Goal: Task Accomplishment & Management: Manage account settings

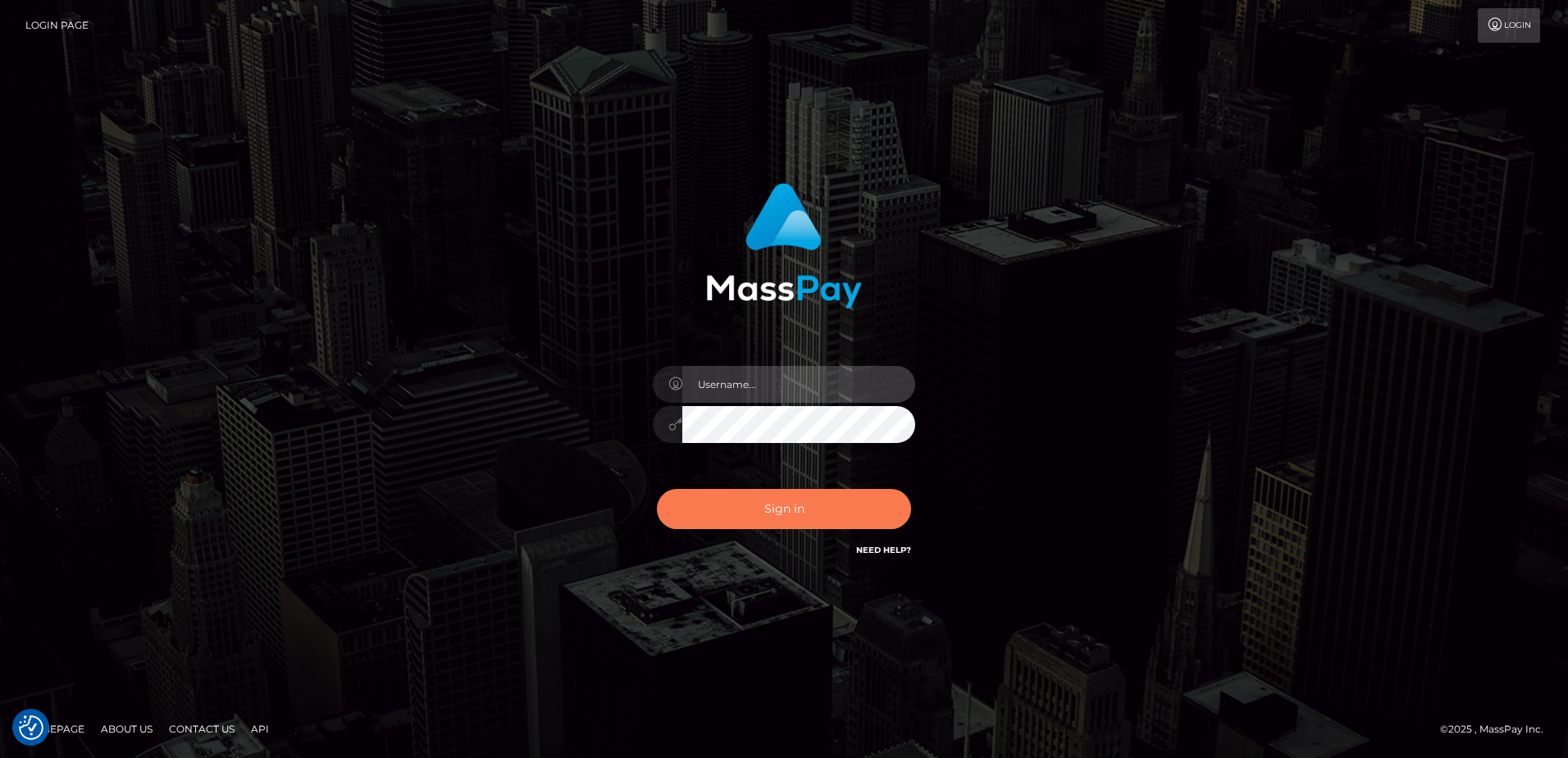
type input "[PERSON_NAME]"
click at [779, 510] on button "Sign in" at bounding box center [784, 509] width 254 height 40
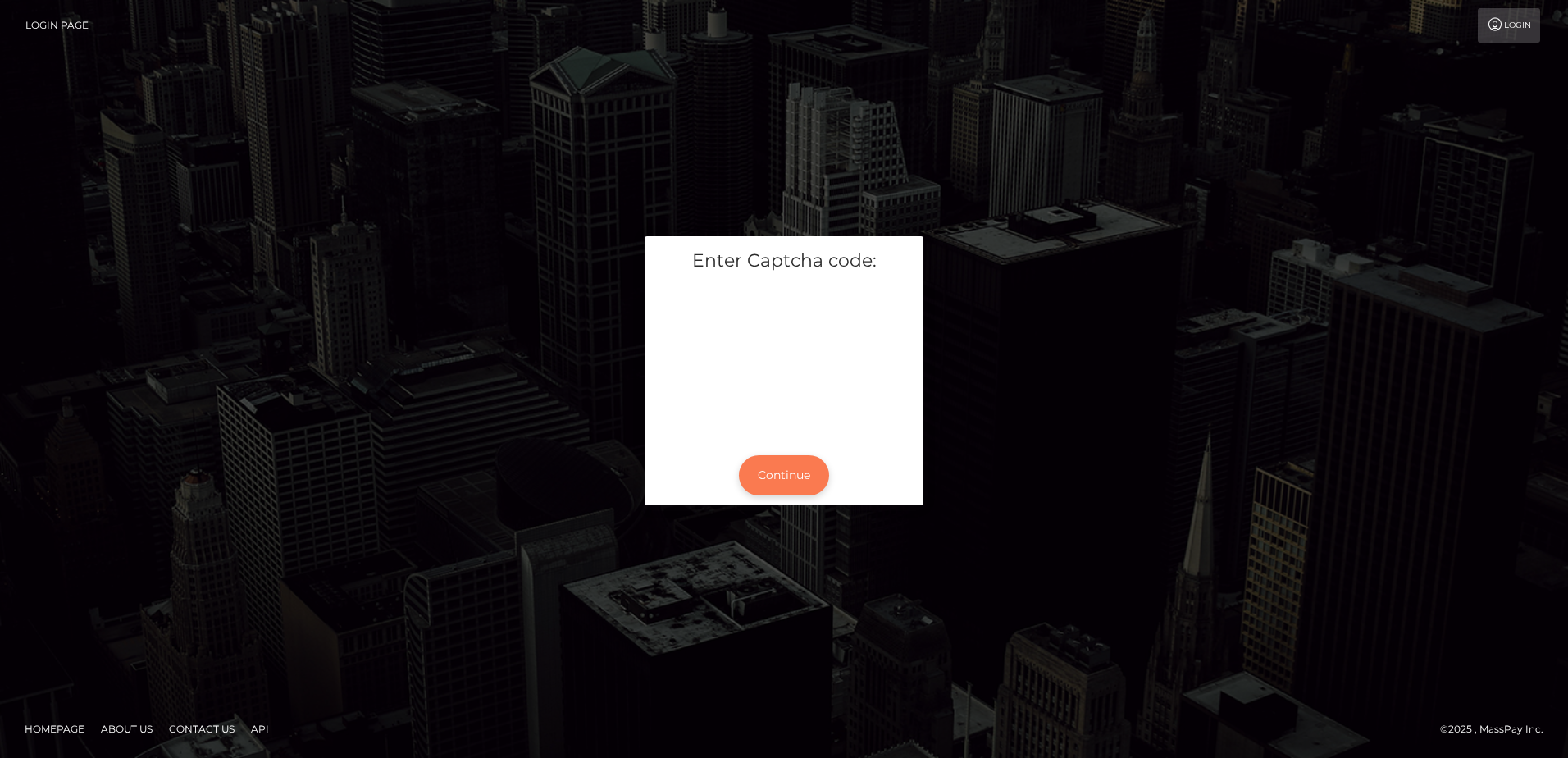
click at [780, 480] on button "Continue" at bounding box center [784, 475] width 91 height 40
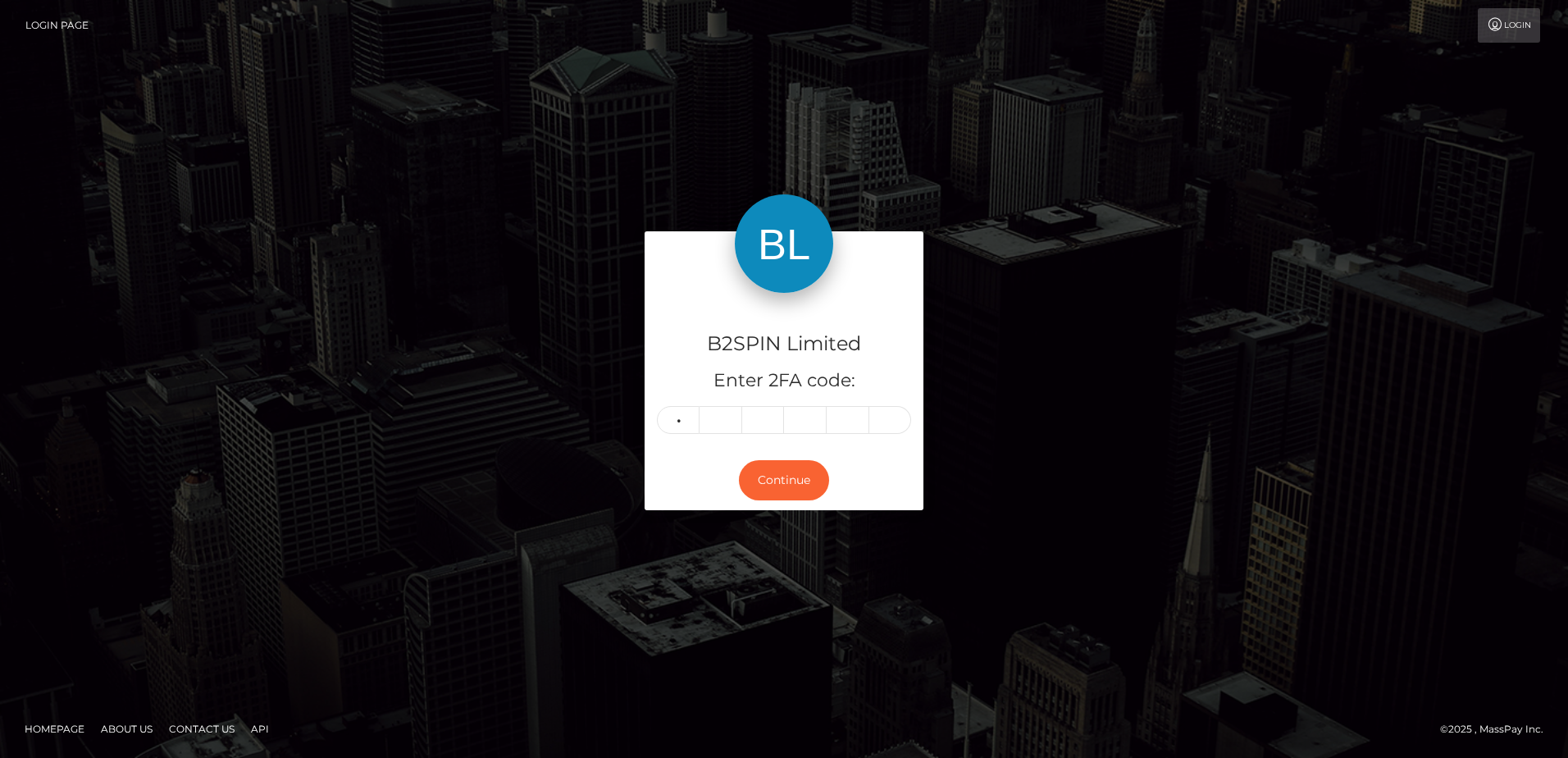
type input "6"
type input "9"
type input "2"
type input "3"
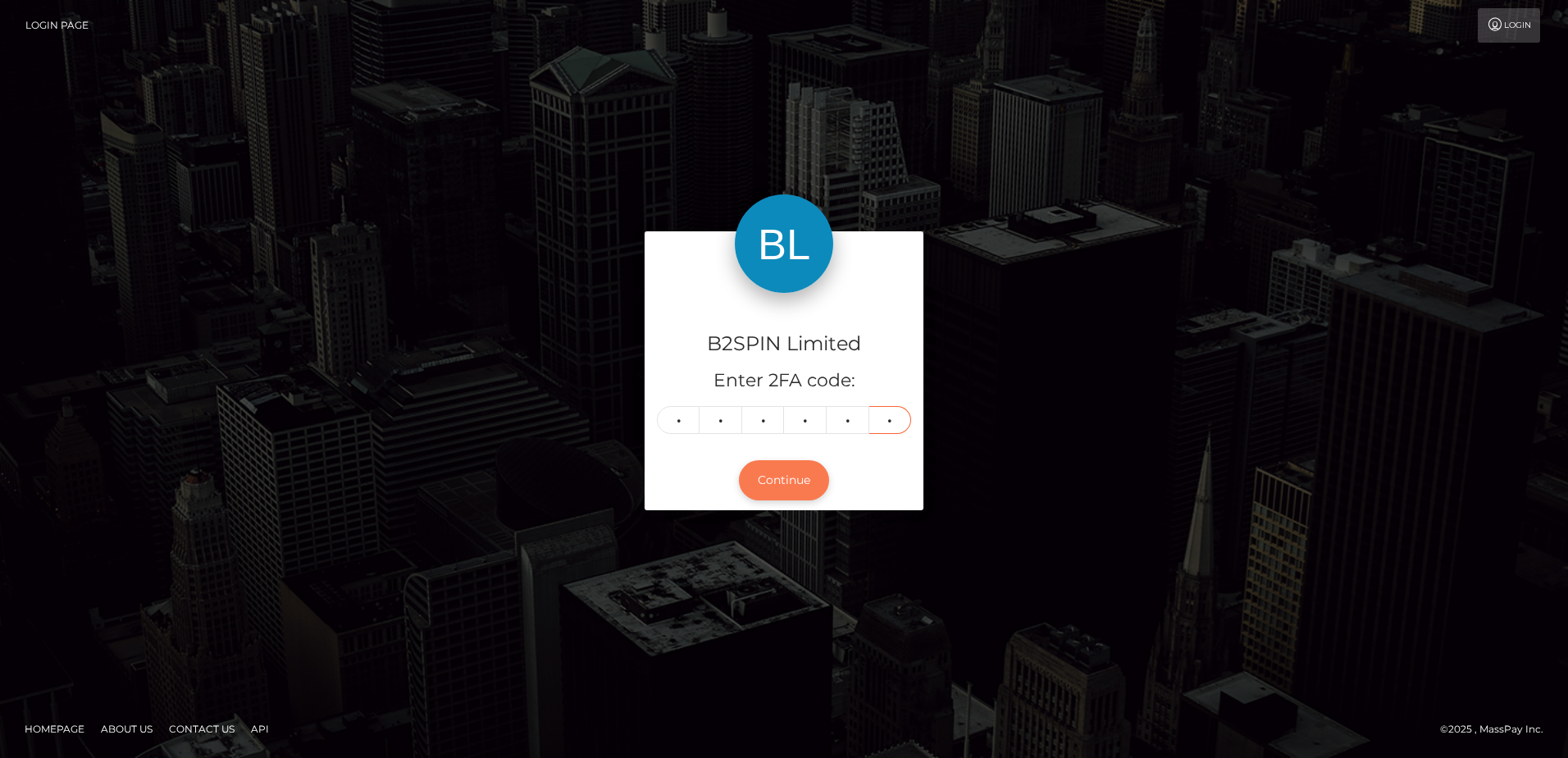
type input "4"
click at [785, 489] on button "Continue" at bounding box center [784, 480] width 91 height 40
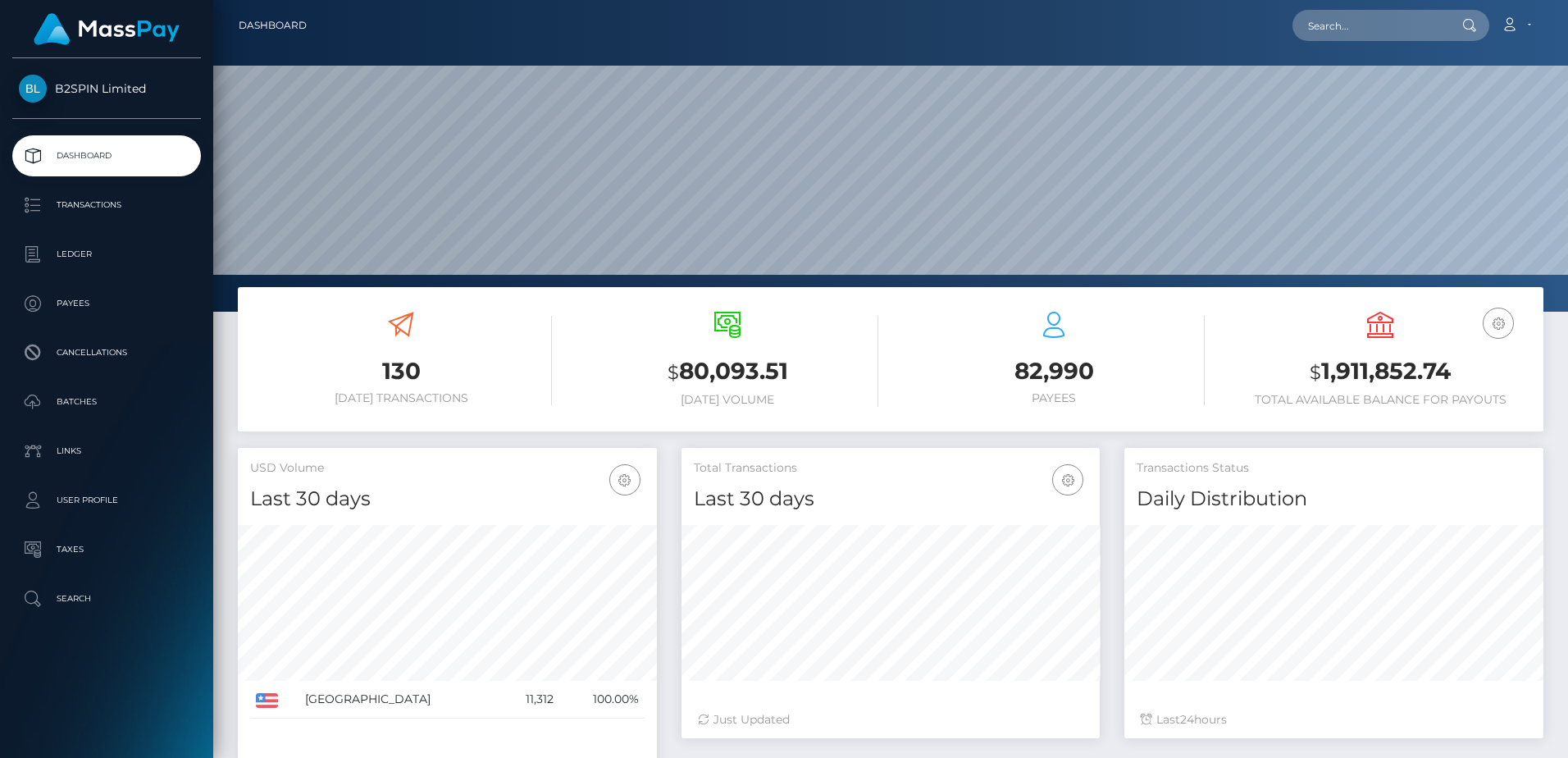
scroll to position [292, 418]
click at [1343, 371] on h3 "$ 1,911,852.74" at bounding box center [1380, 372] width 301 height 34
copy h3 "1,911,852.74"
